Goal: Task Accomplishment & Management: Manage account settings

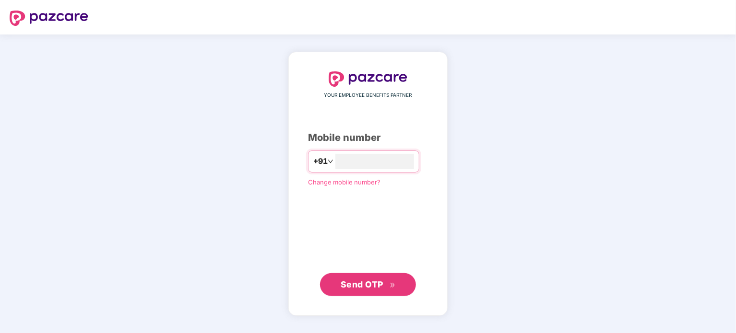
type input "**********"
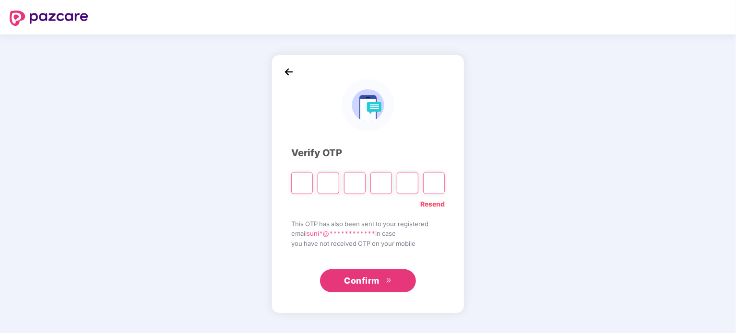
paste input "*"
type input "*"
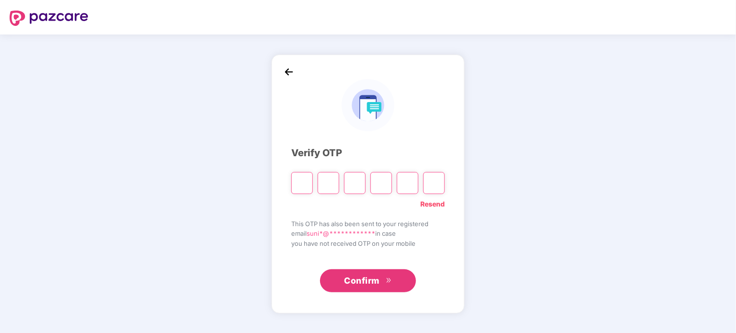
type input "*"
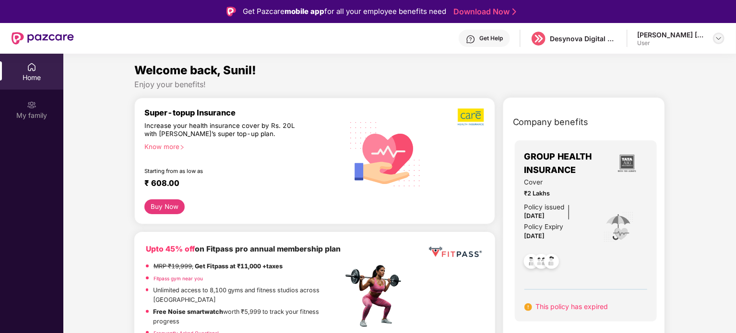
click at [717, 38] on img at bounding box center [719, 39] width 8 height 8
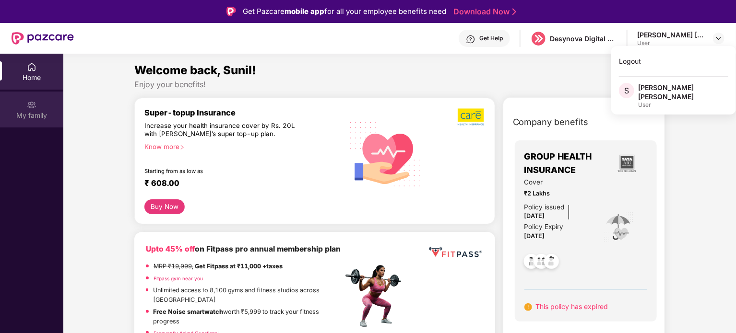
click at [32, 117] on div "My family" at bounding box center [31, 116] width 63 height 10
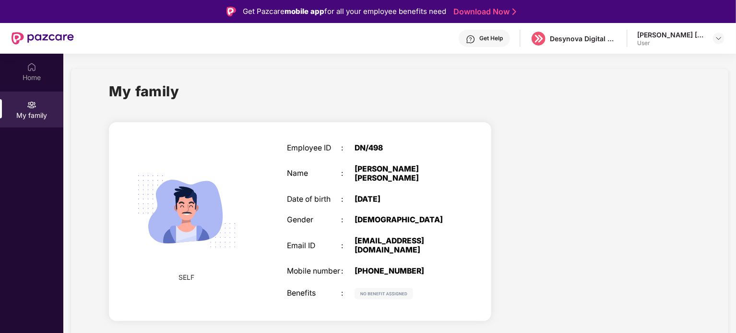
click at [667, 40] on div "User" at bounding box center [670, 43] width 67 height 8
click at [716, 35] on img at bounding box center [719, 39] width 8 height 8
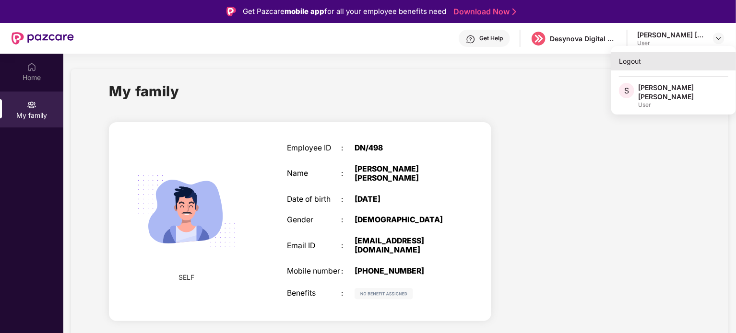
click at [633, 64] on div "Logout" at bounding box center [673, 61] width 125 height 19
